Goal: Task Accomplishment & Management: Manage account settings

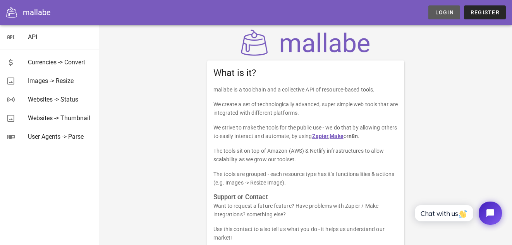
click at [443, 13] on span "Login" at bounding box center [443, 12] width 19 height 6
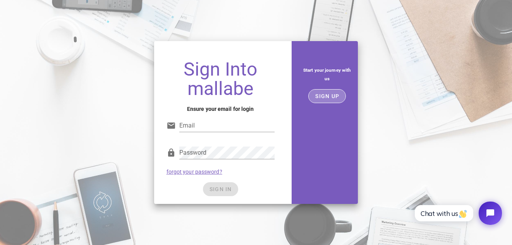
click at [331, 94] on span "SIGN UP" at bounding box center [327, 96] width 24 height 6
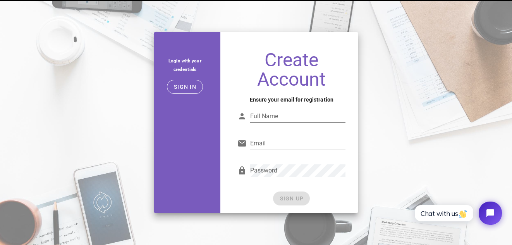
click at [282, 119] on input "Full Name" at bounding box center [297, 116] width 95 height 12
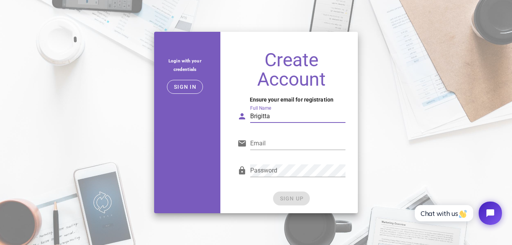
type input "Brigitta"
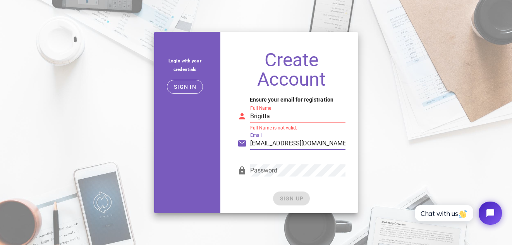
type input "brigitta.rucz@yahoo.com"
click at [294, 204] on div "SIGN UP" at bounding box center [291, 198] width 108 height 14
click at [259, 196] on div "SIGN UP" at bounding box center [291, 198] width 108 height 14
click at [291, 120] on input "Brigitta" at bounding box center [297, 116] width 95 height 12
drag, startPoint x: 253, startPoint y: 115, endPoint x: 198, endPoint y: 115, distance: 54.6
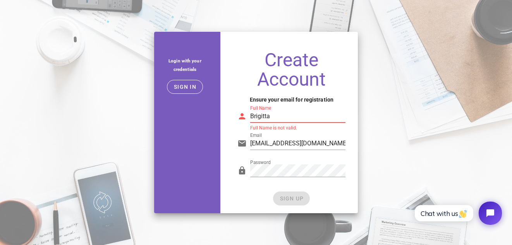
click at [200, 115] on div "Login with your credentials Sign in Create Account Ensure your email for regist…" at bounding box center [255, 122] width 213 height 190
type input "b"
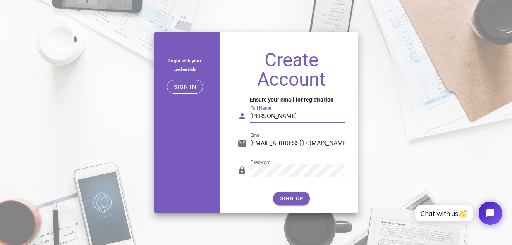
type input "Brigitta R"
click at [200, 115] on div "Login with your credentials Sign in" at bounding box center [184, 122] width 71 height 190
click at [288, 198] on span "SIGN UP" at bounding box center [291, 198] width 24 height 6
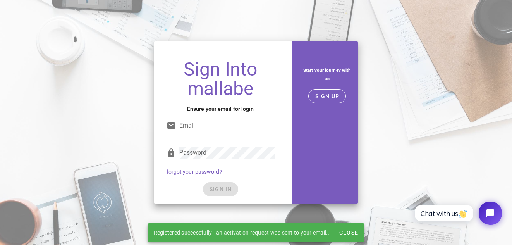
click at [198, 118] on div "Email" at bounding box center [220, 128] width 108 height 26
click at [200, 132] on div "Email" at bounding box center [226, 125] width 95 height 12
type input "brigitta.rucz@ourritual.com"
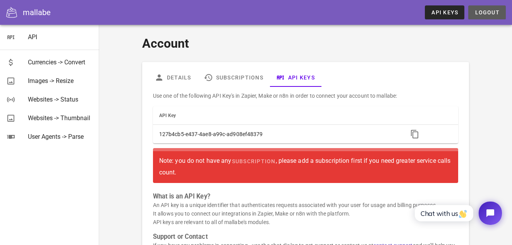
click at [492, 16] on button "Logout" at bounding box center [487, 12] width 38 height 14
